Goal: Information Seeking & Learning: Learn about a topic

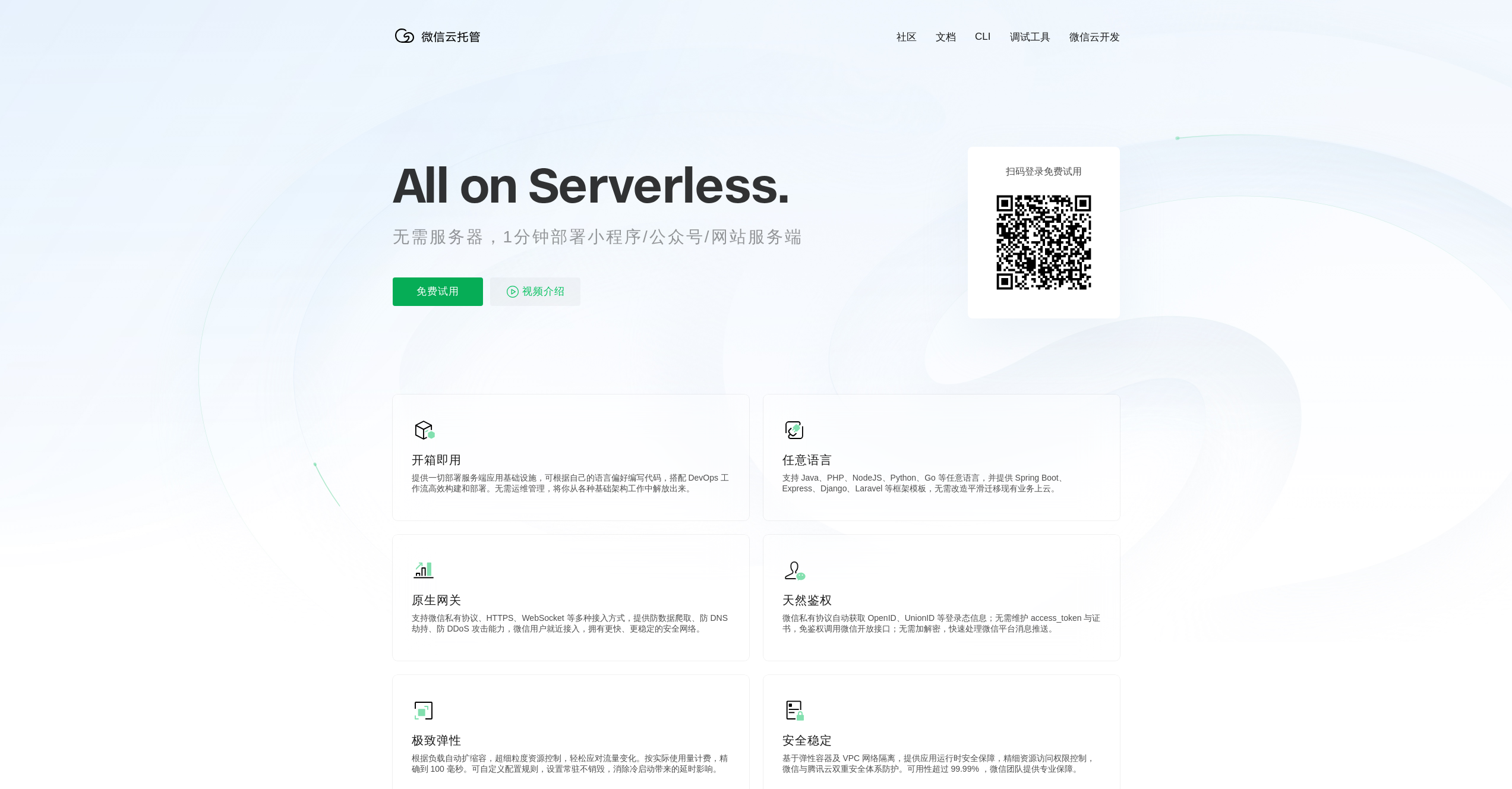
click at [437, 294] on p "免费试用" at bounding box center [437, 291] width 90 height 29
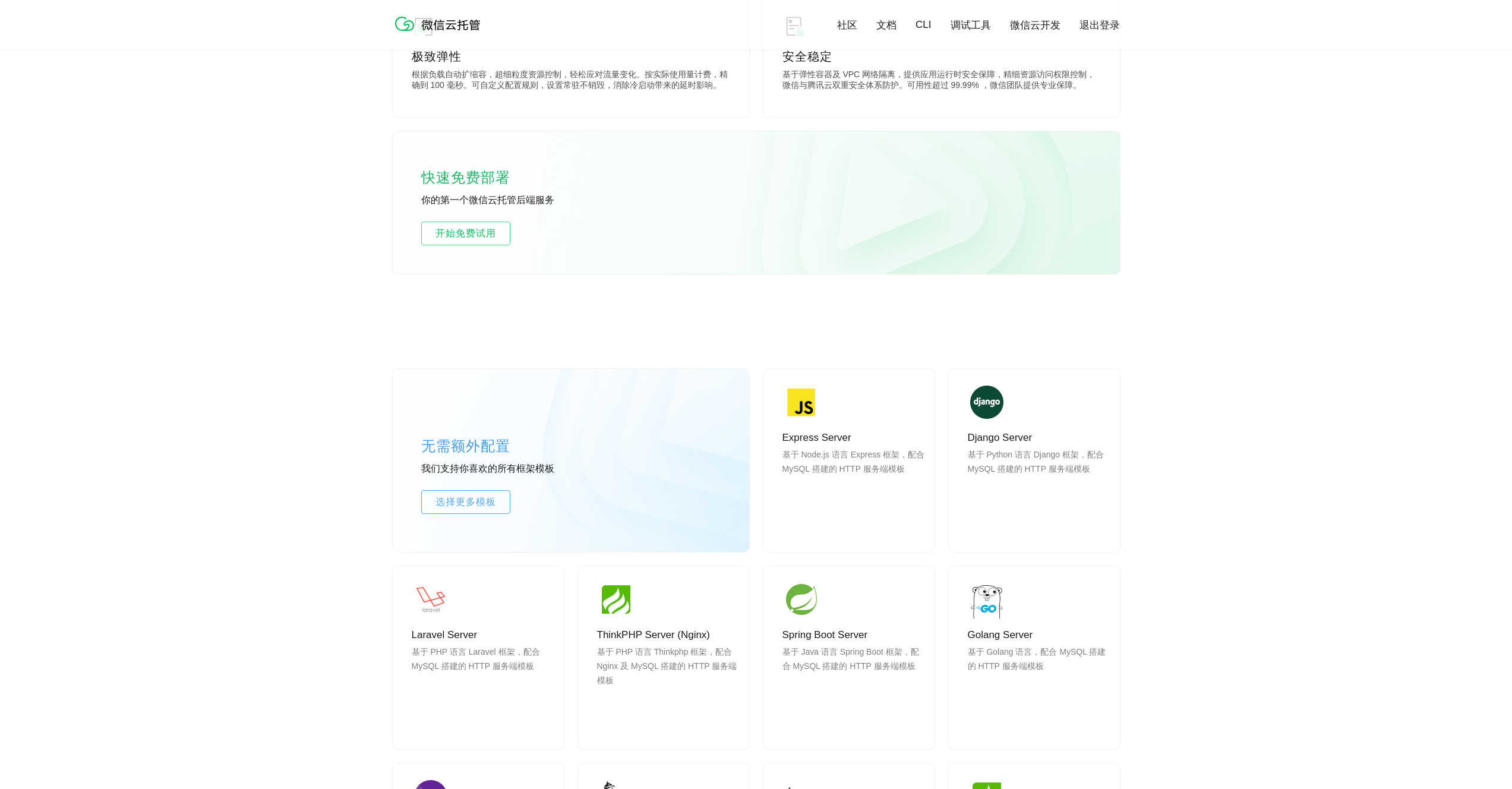
scroll to position [683, 0]
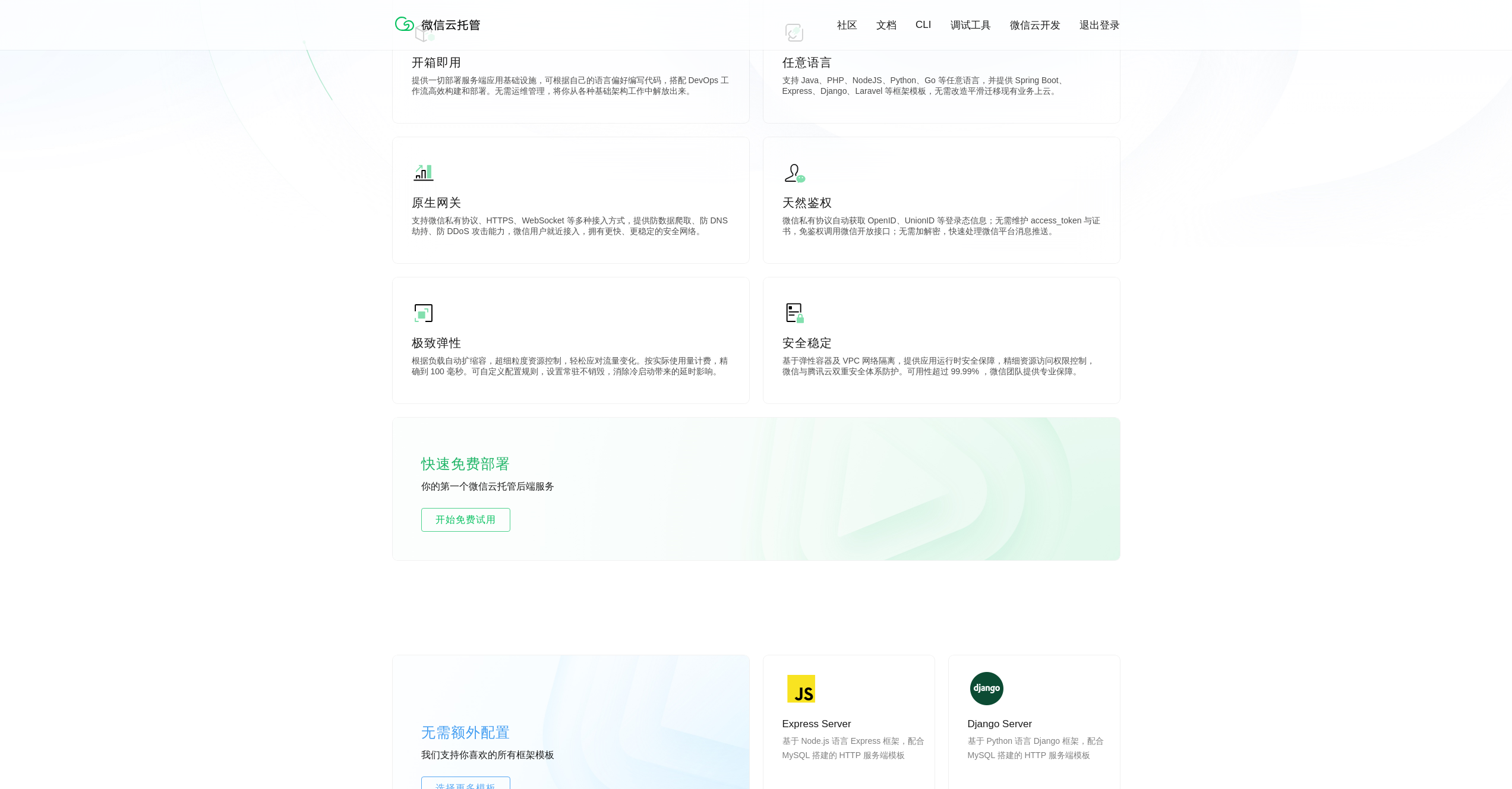
scroll to position [426, 0]
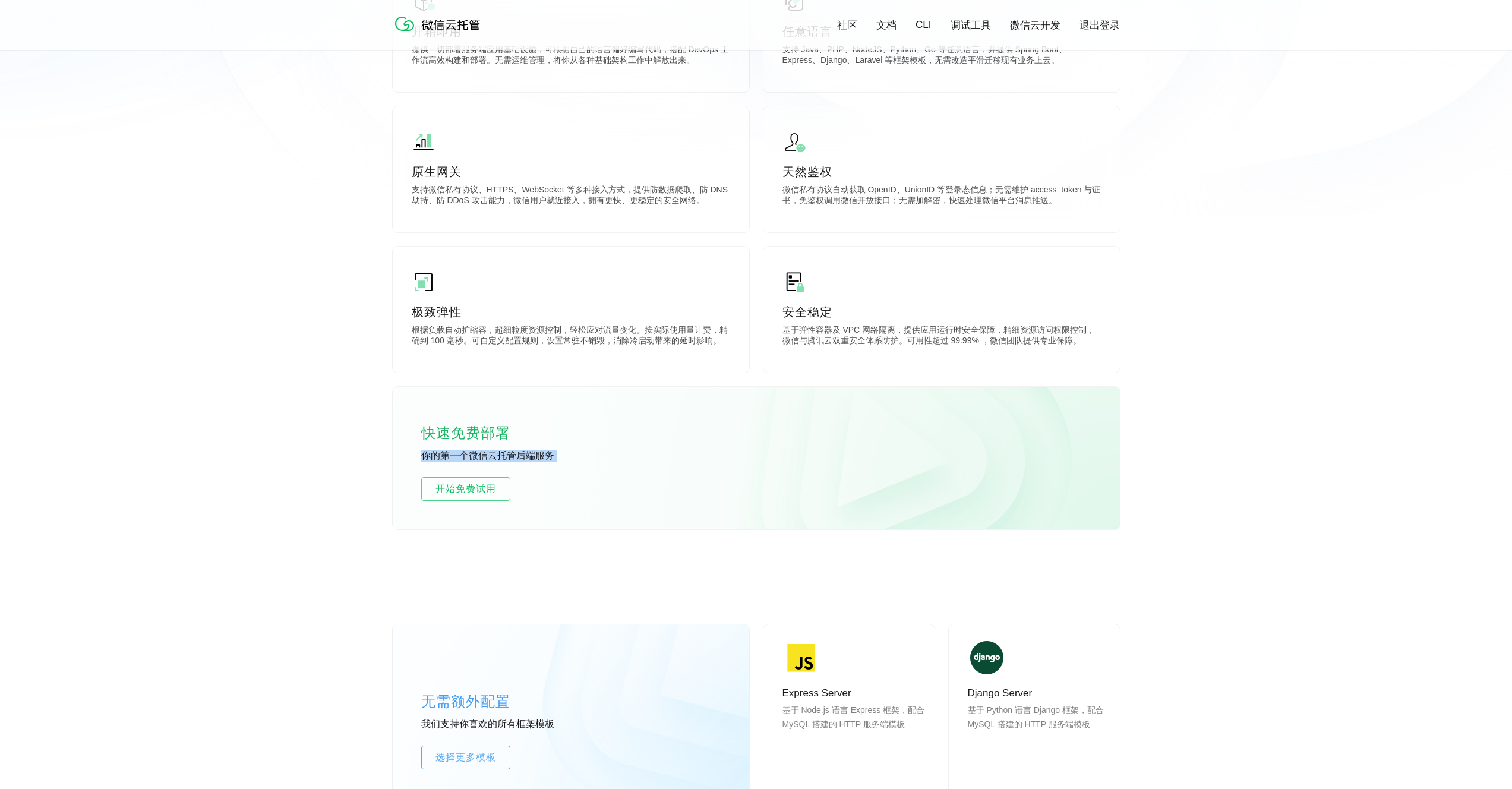
drag, startPoint x: 412, startPoint y: 457, endPoint x: 593, endPoint y: 465, distance: 181.2
click at [593, 465] on div "快速免费部署 你的第一个微信云托管后端服务 开始免费试用" at bounding box center [756, 458] width 727 height 142
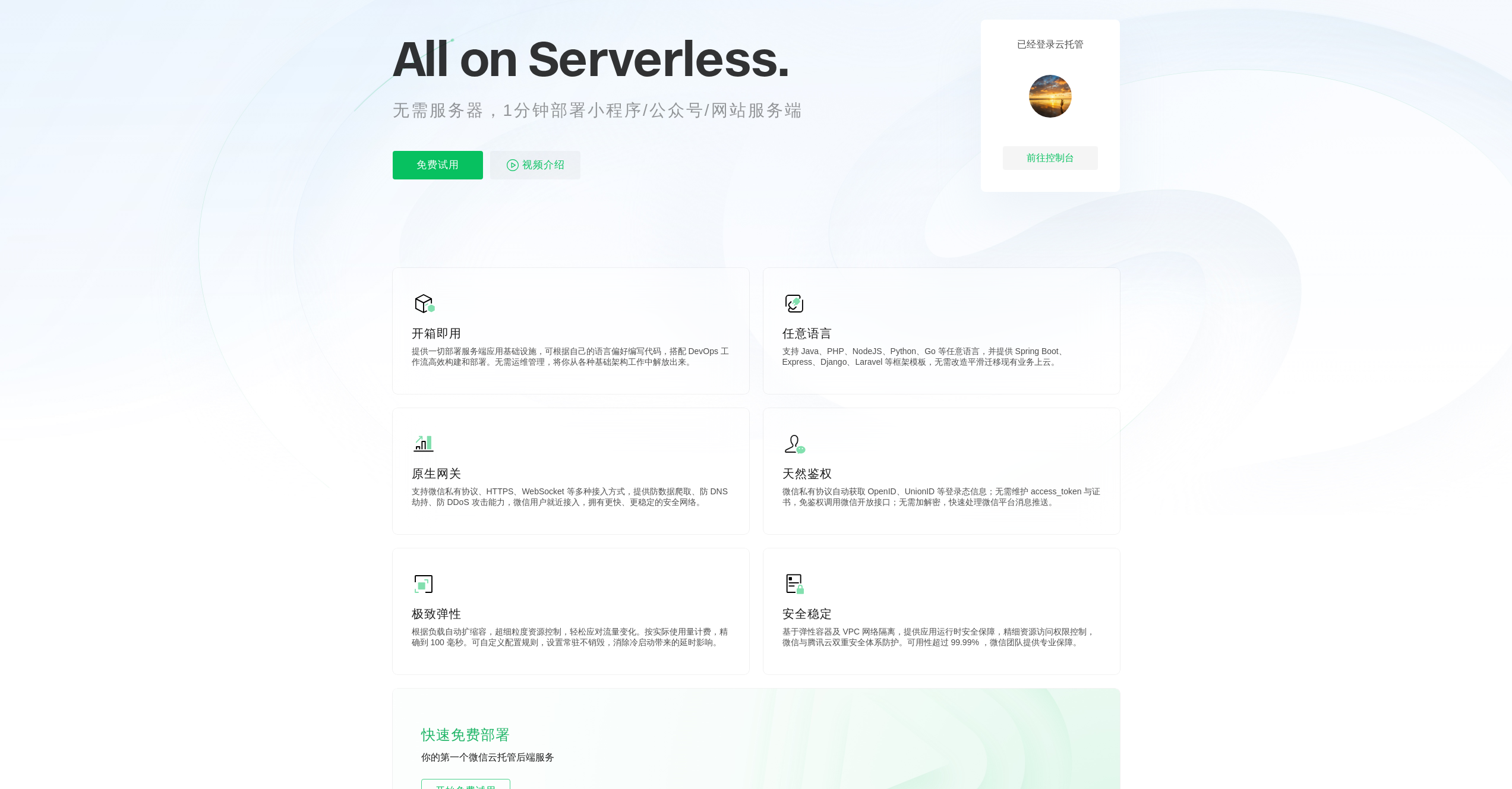
scroll to position [214, 0]
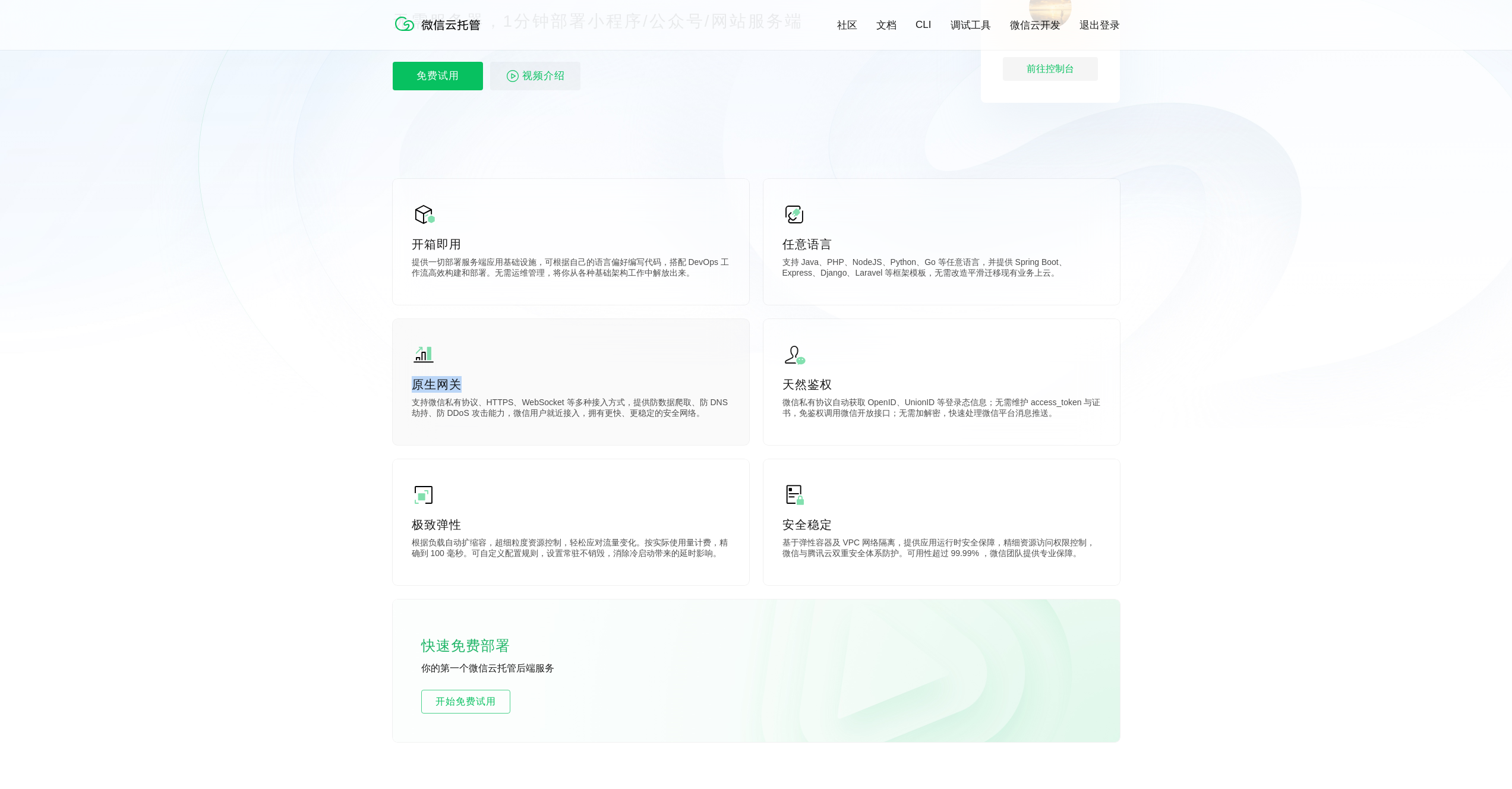
drag, startPoint x: 409, startPoint y: 379, endPoint x: 521, endPoint y: 381, distance: 112.0
click at [521, 381] on div "原生网关 支持微信私有协议、HTTPS、WebSocket 等多种接入方式，提供防数据爬取、防 DNS 劫持、防 DDoS 攻击能力，微信用户就近接入，拥有更…" at bounding box center [571, 381] width 357 height 126
click at [521, 381] on p "原生网关" at bounding box center [571, 384] width 318 height 16
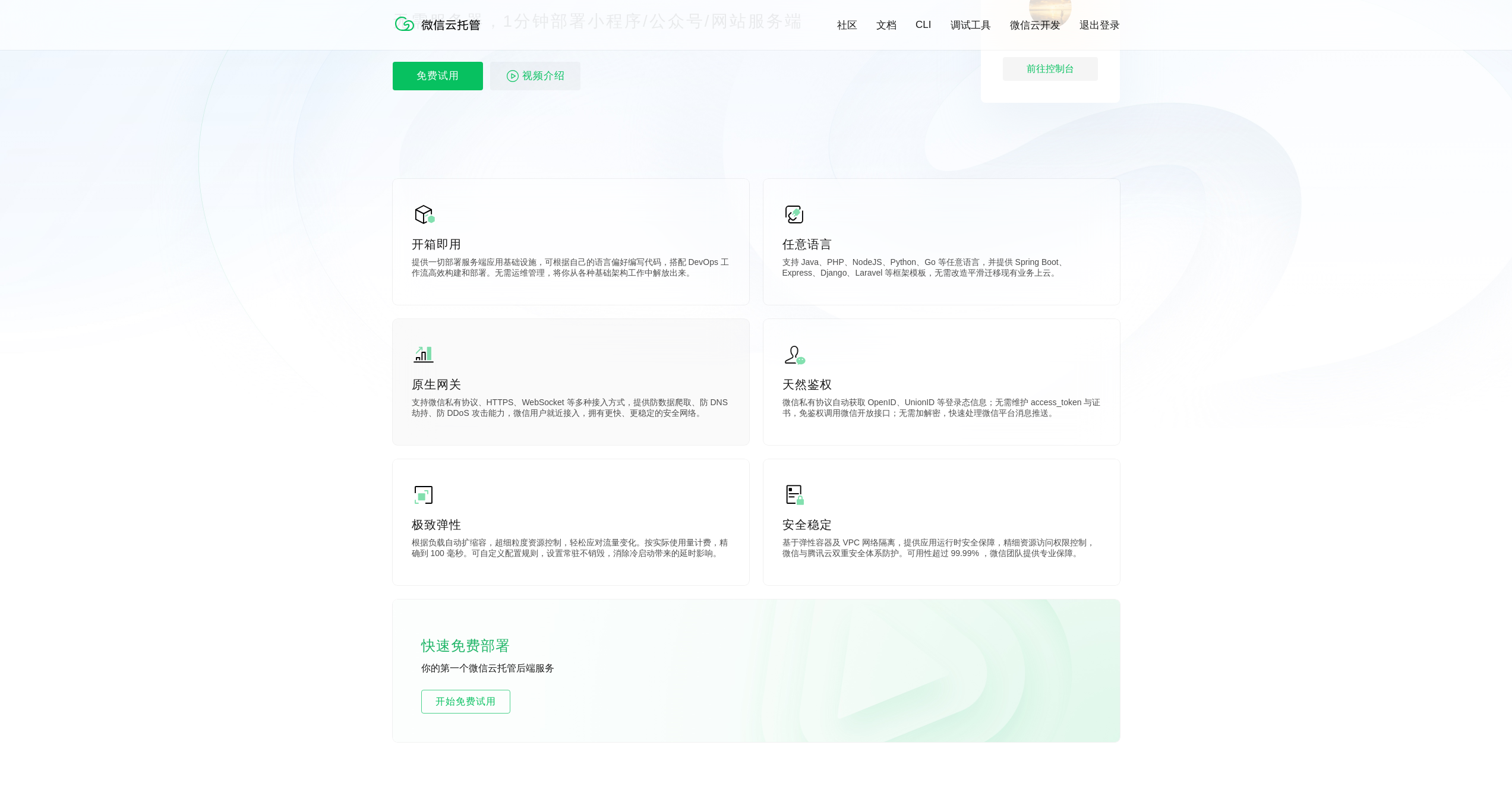
click at [534, 423] on div "原生网关 支持微信私有协议、HTTPS、WebSocket 等多种接入方式，提供防数据爬取、防 DNS 劫持、防 DDoS 攻击能力，微信用户就近接入，拥有更…" at bounding box center [571, 381] width 357 height 126
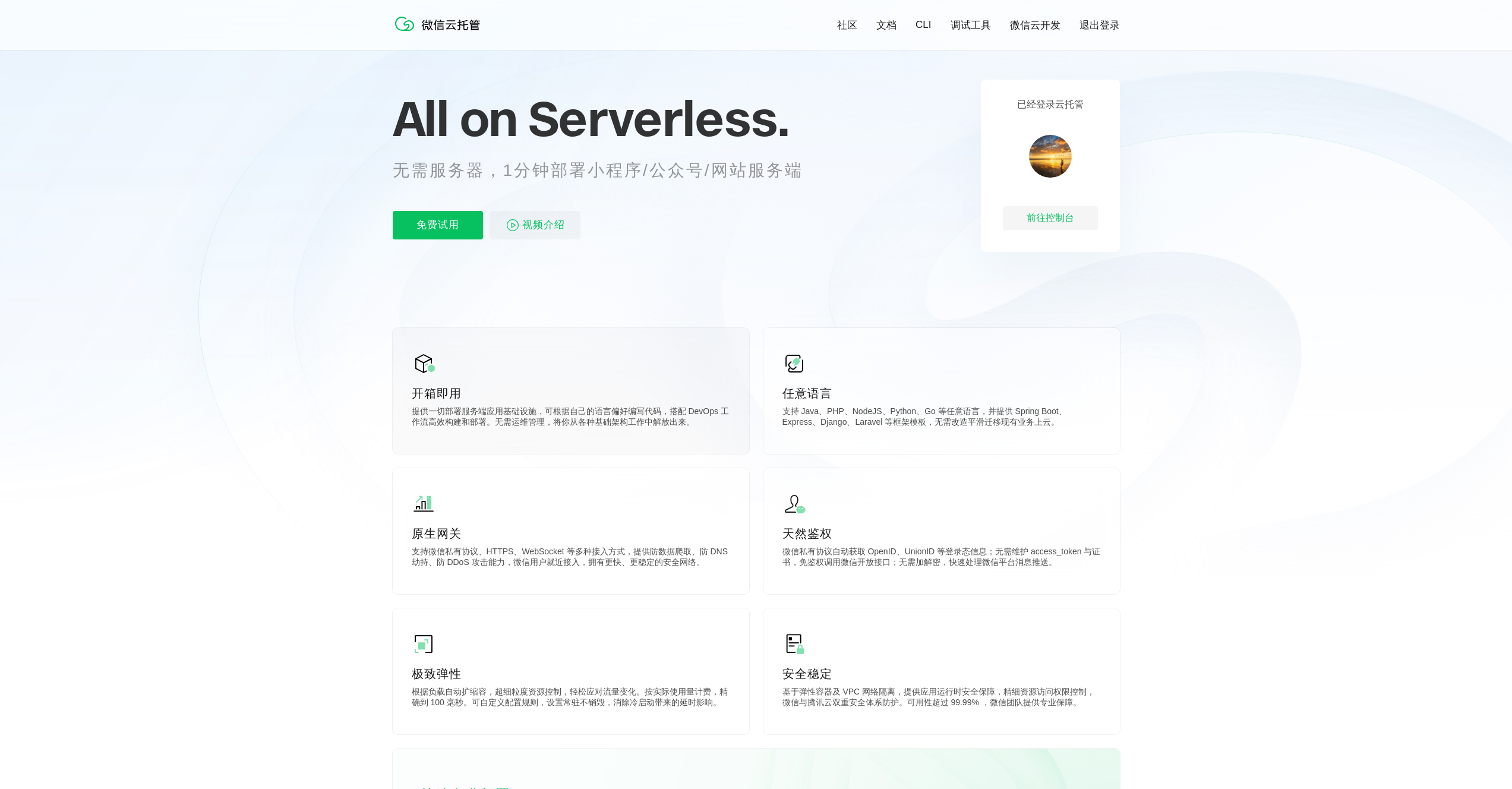
scroll to position [0, 0]
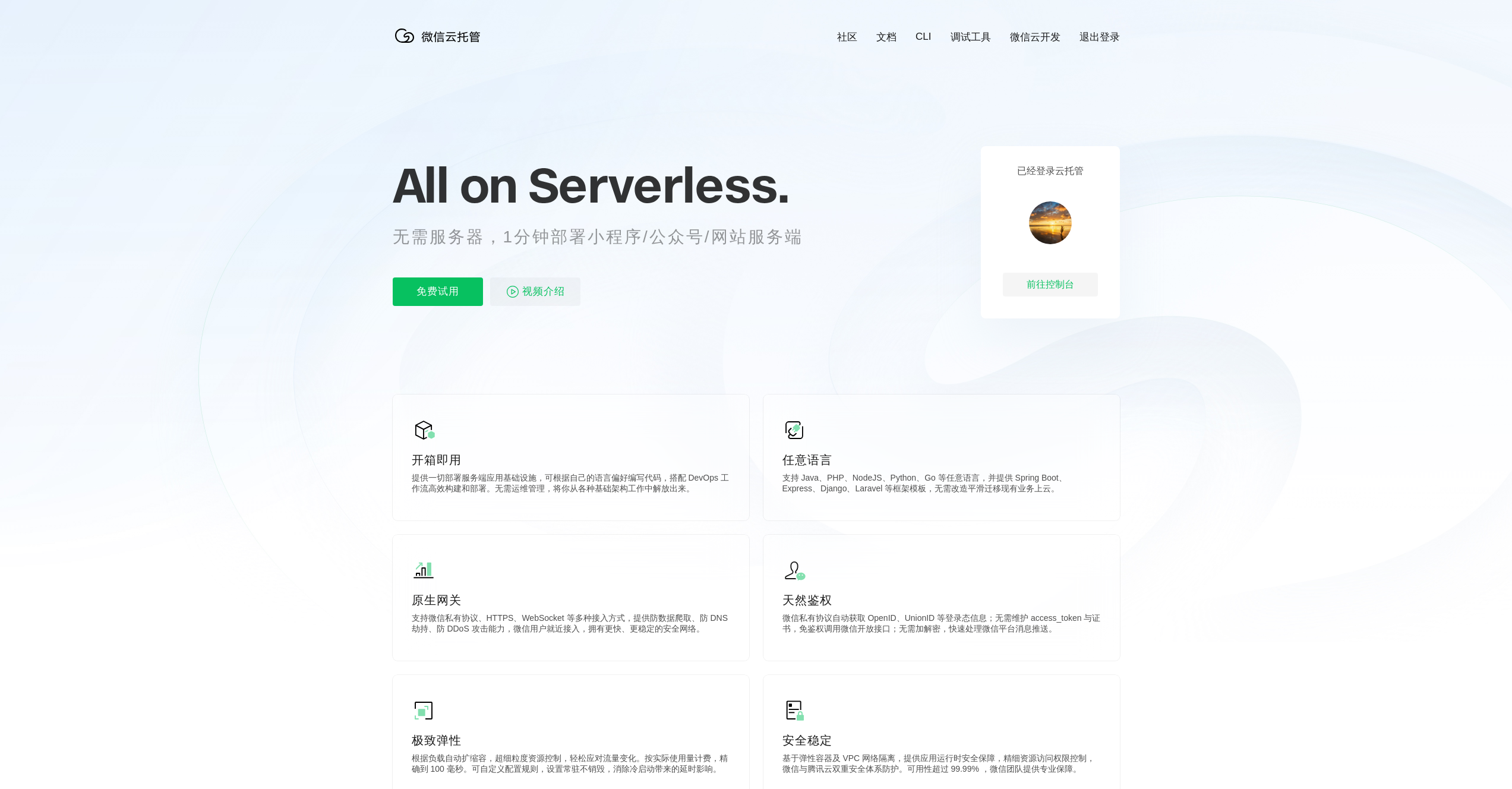
click at [887, 36] on link "文档" at bounding box center [886, 37] width 20 height 13
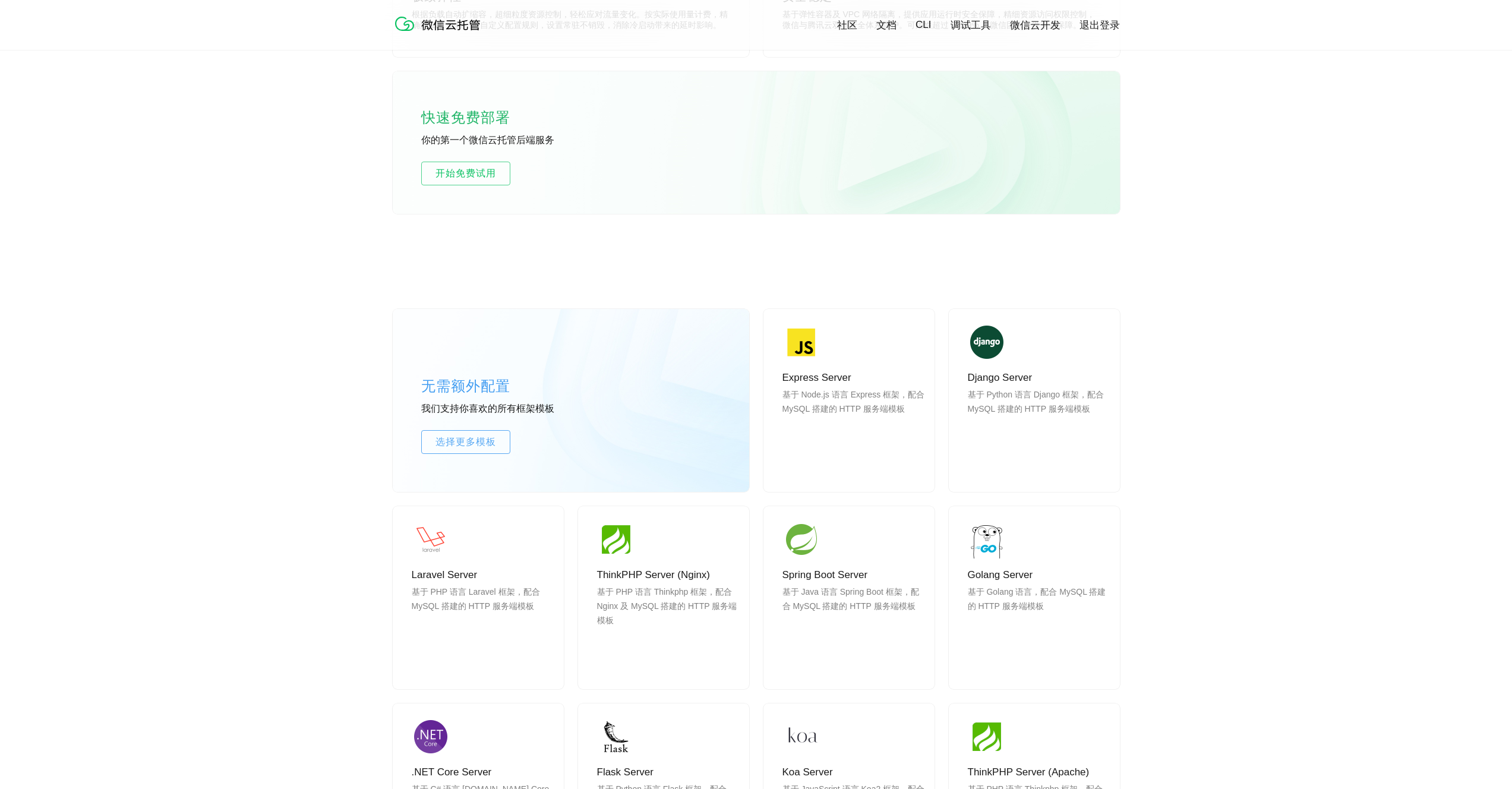
scroll to position [959, 0]
